Goal: Contribute content: Add original content to the website for others to see

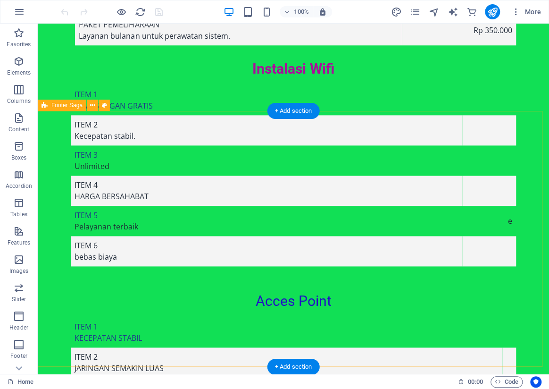
scroll to position [7906, 0]
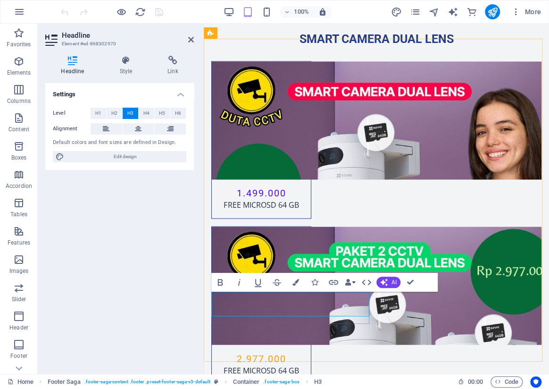
scroll to position [8056, 0]
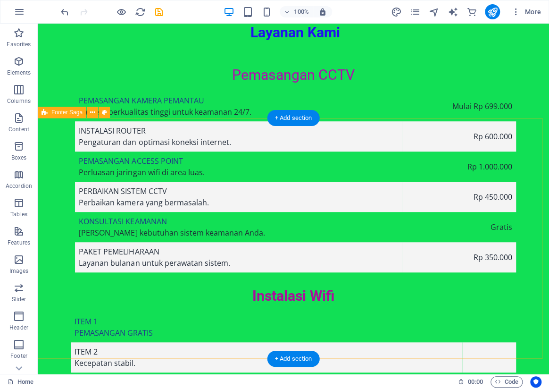
scroll to position [7891, 0]
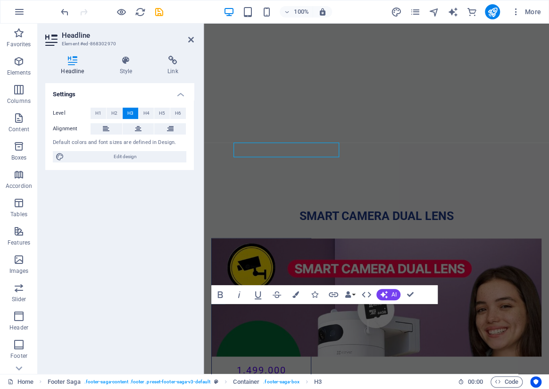
scroll to position [8055, 0]
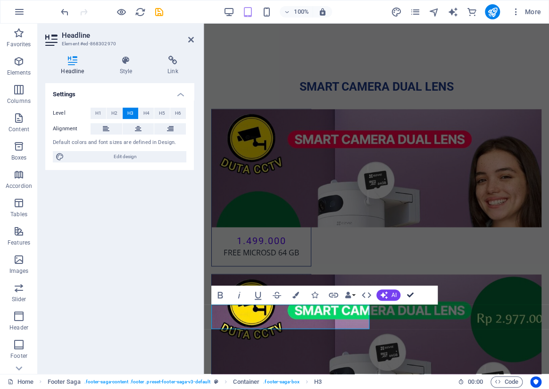
drag, startPoint x: 370, startPoint y: 268, endPoint x: 409, endPoint y: 293, distance: 46.4
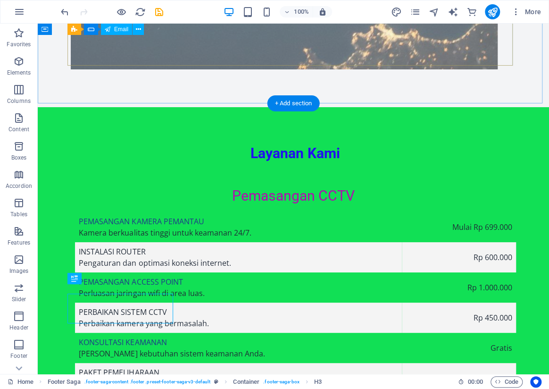
scroll to position [7906, 0]
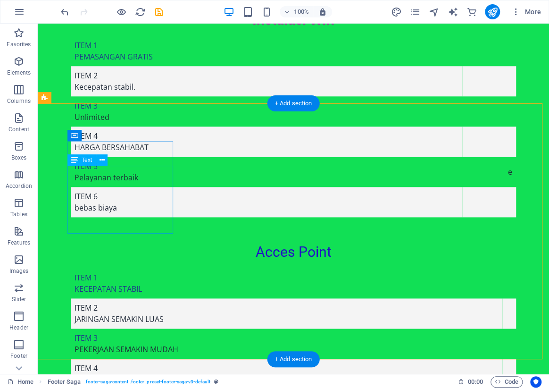
drag, startPoint x: 150, startPoint y: 205, endPoint x: 188, endPoint y: 228, distance: 44.0
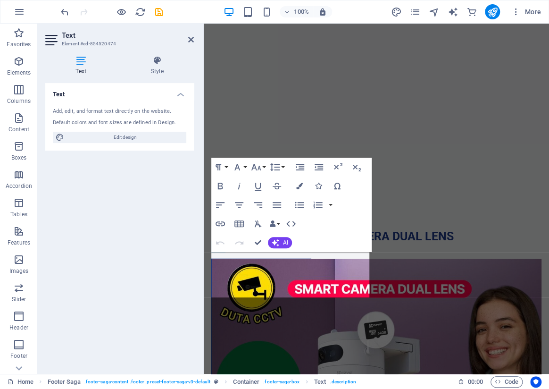
scroll to position [7914, 0]
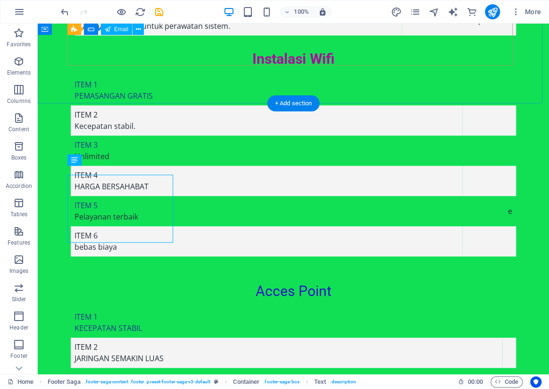
scroll to position [7906, 0]
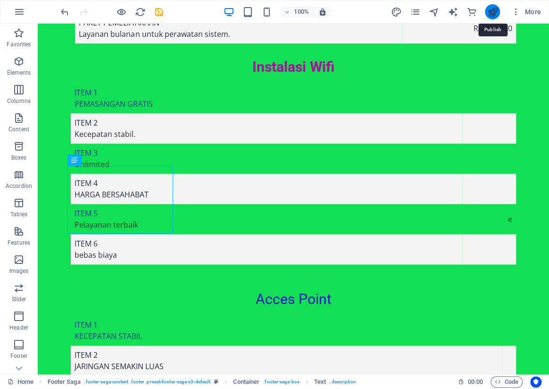
click at [497, 13] on icon "publish" at bounding box center [492, 12] width 11 height 11
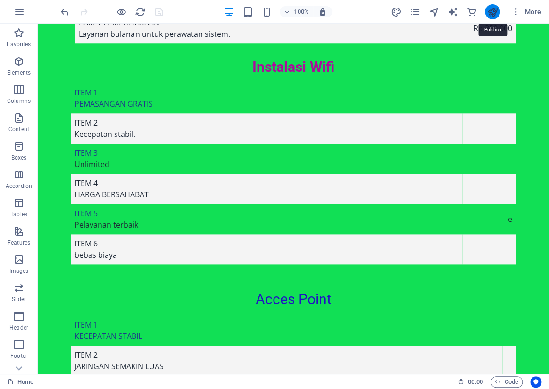
click at [492, 15] on icon "publish" at bounding box center [492, 12] width 11 height 11
click at [490, 12] on icon "publish" at bounding box center [492, 12] width 11 height 11
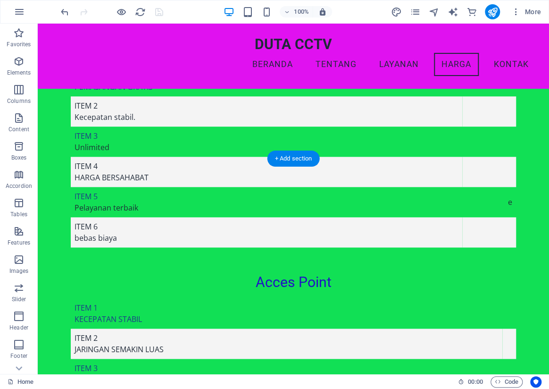
scroll to position [7729, 0]
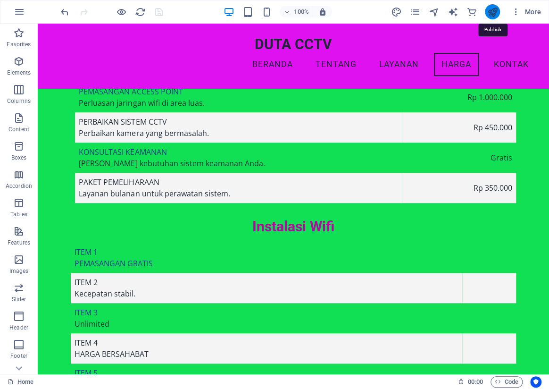
click at [497, 9] on icon "publish" at bounding box center [492, 12] width 11 height 11
